Goal: Transaction & Acquisition: Subscribe to service/newsletter

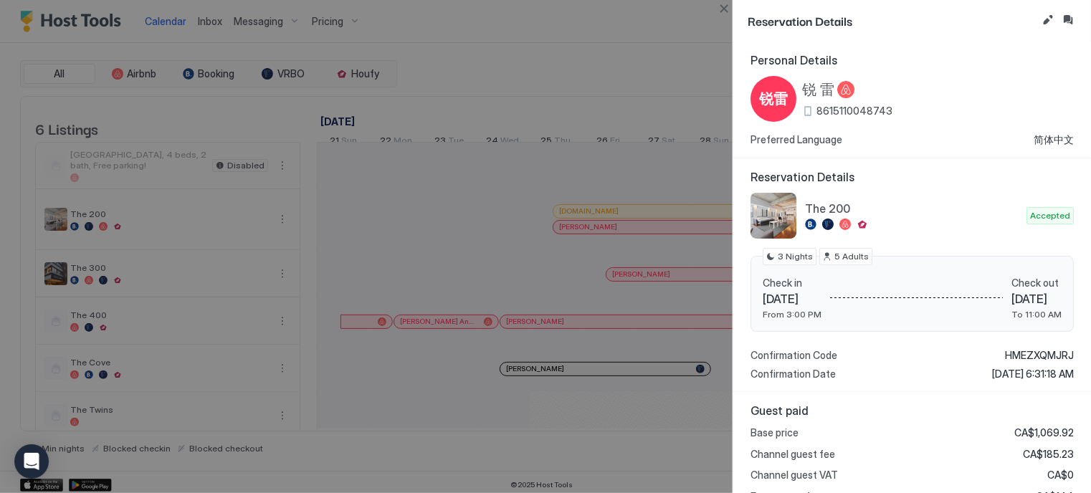
scroll to position [0, 796]
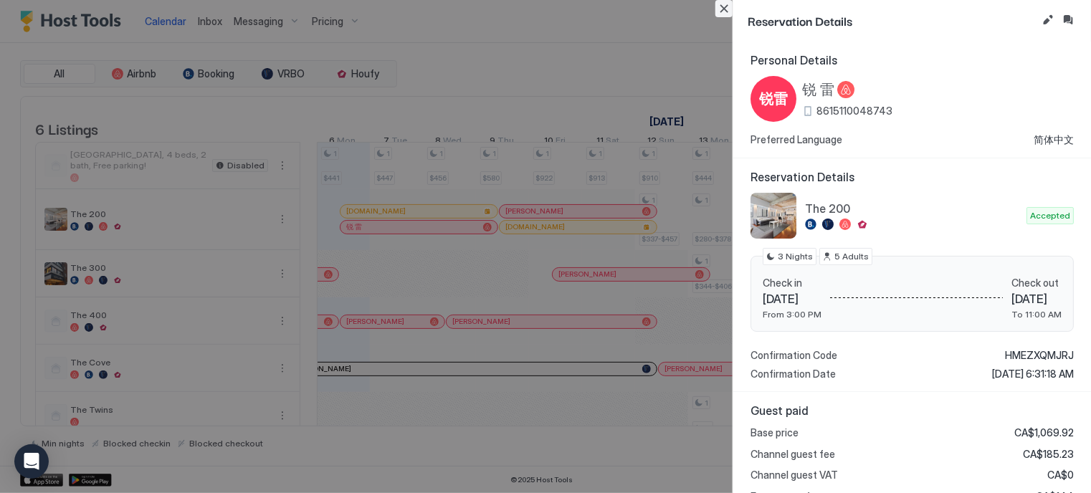
click at [727, 9] on button "Close" at bounding box center [723, 8] width 17 height 17
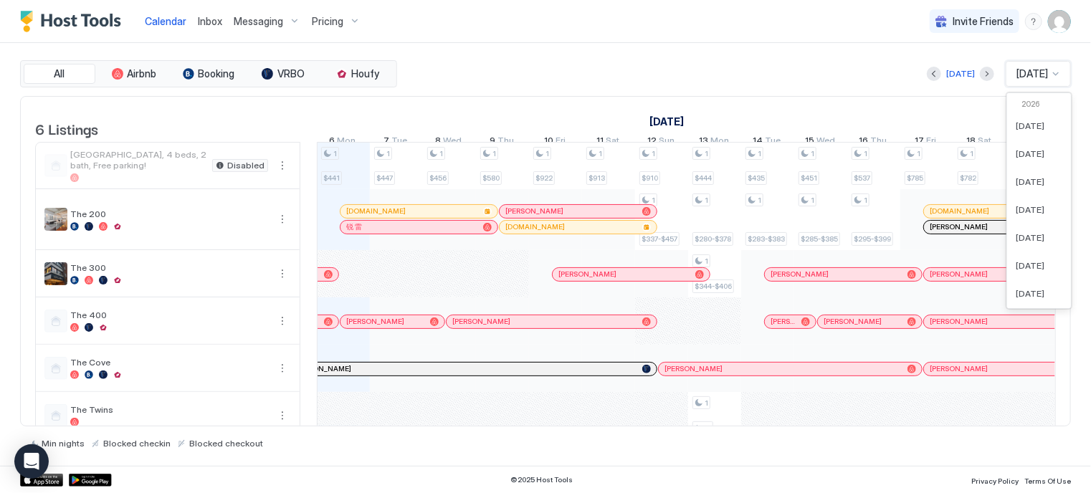
click at [1035, 74] on span "[DATE]" at bounding box center [1032, 73] width 32 height 13
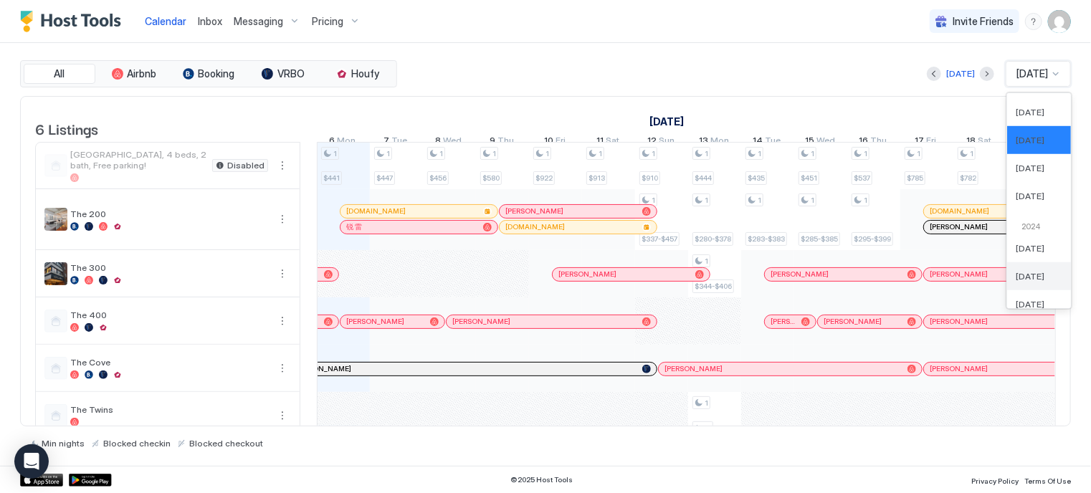
click at [1025, 267] on div "[DATE]" at bounding box center [1039, 276] width 64 height 28
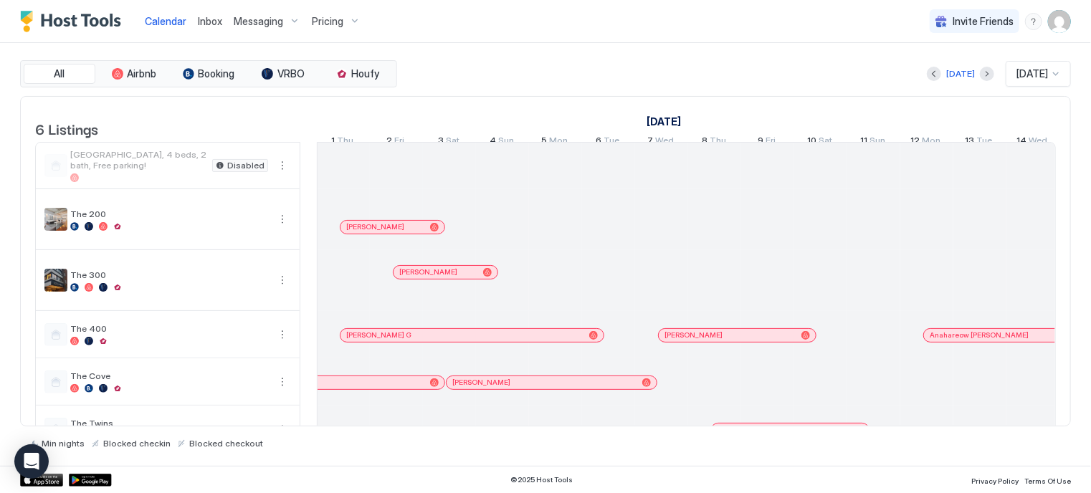
click at [343, 20] on div "Pricing" at bounding box center [336, 21] width 60 height 24
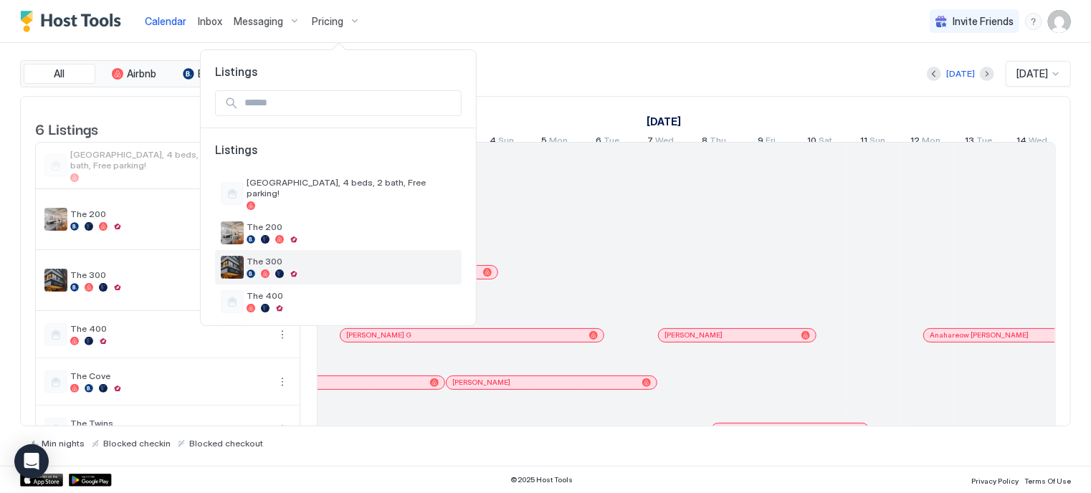
scroll to position [57, 0]
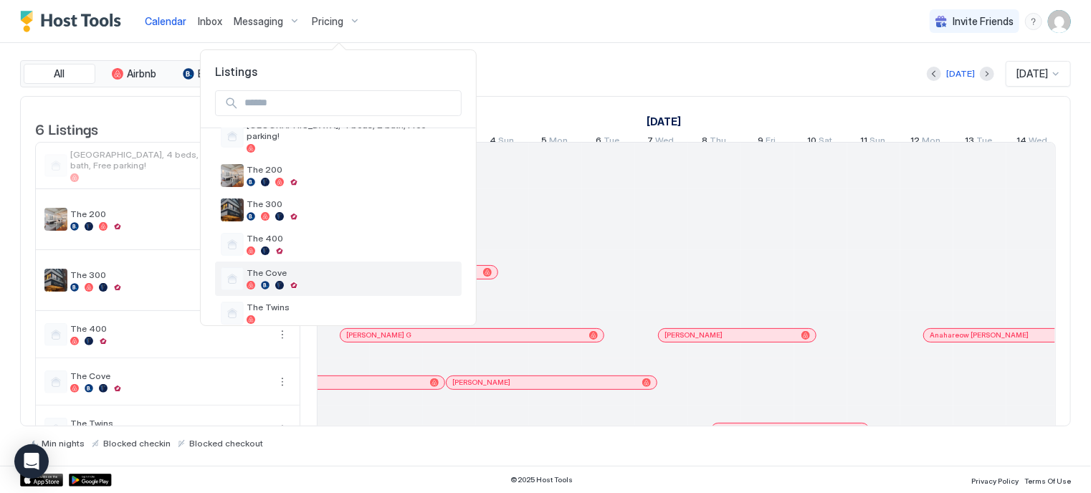
click at [305, 267] on span "The Cove" at bounding box center [350, 272] width 209 height 11
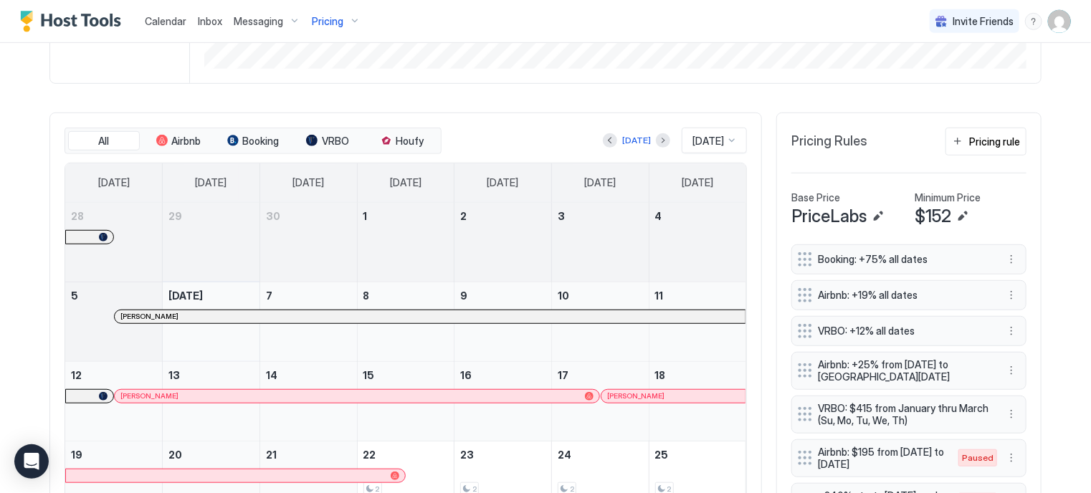
scroll to position [367, 0]
click at [656, 145] on button "Next month" at bounding box center [663, 142] width 14 height 14
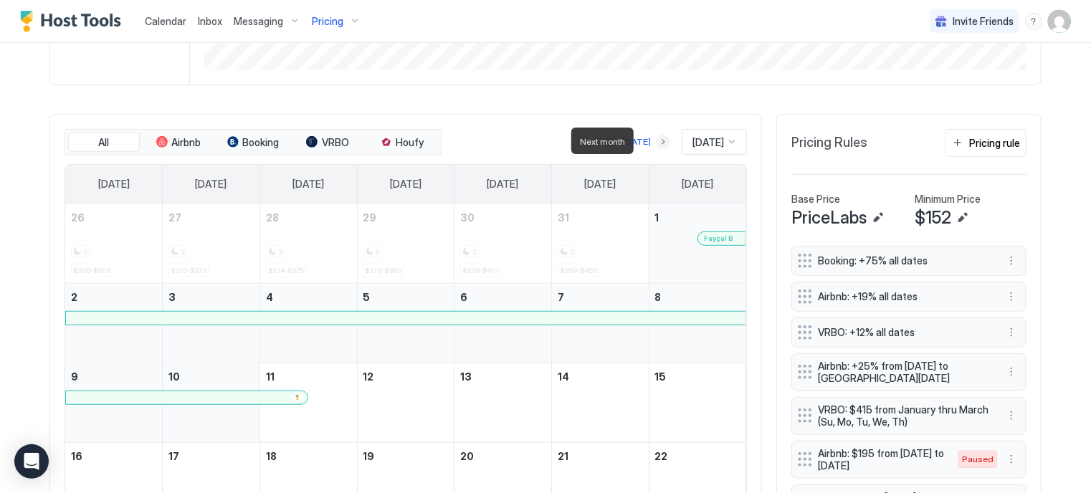
click at [656, 145] on button "Next month" at bounding box center [663, 142] width 14 height 14
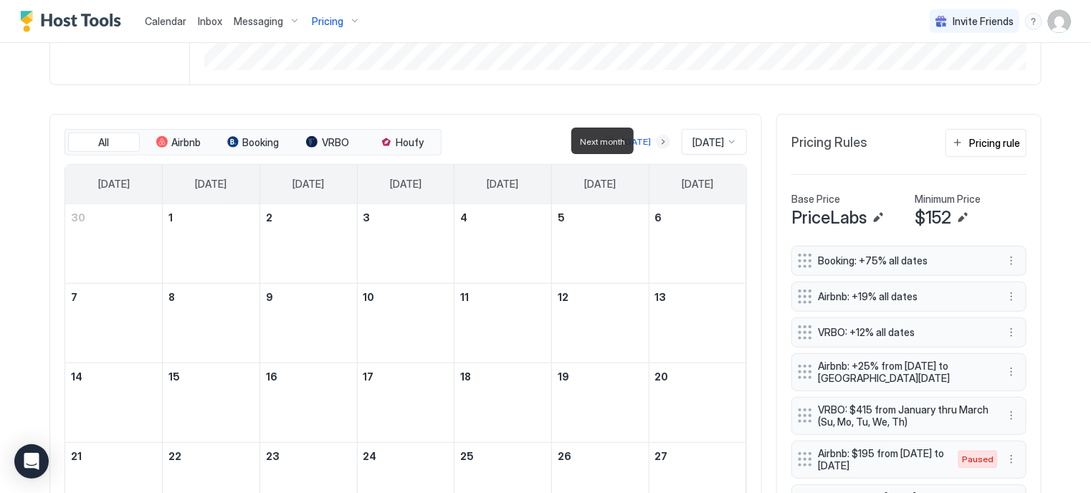
click at [656, 145] on button "Next month" at bounding box center [663, 142] width 14 height 14
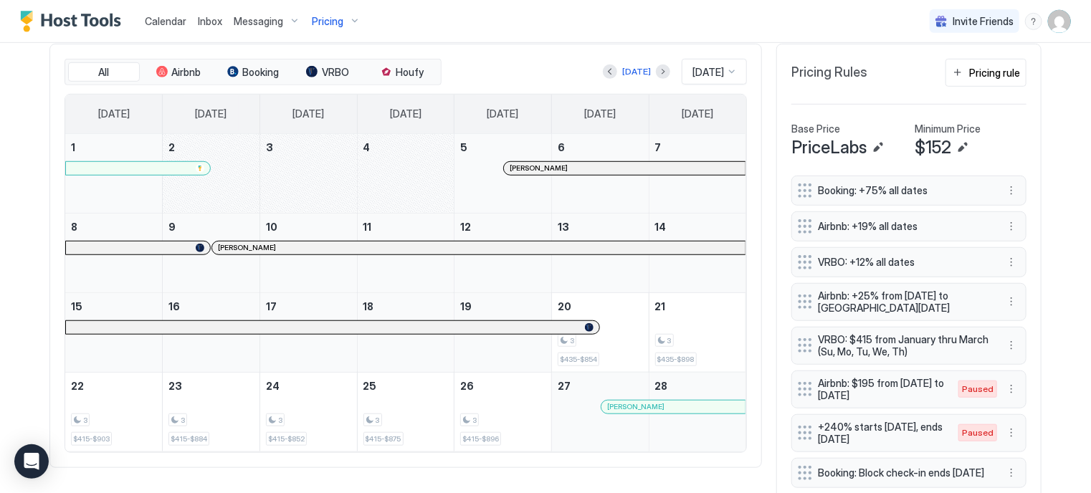
scroll to position [444, 0]
